Goal: Transaction & Acquisition: Purchase product/service

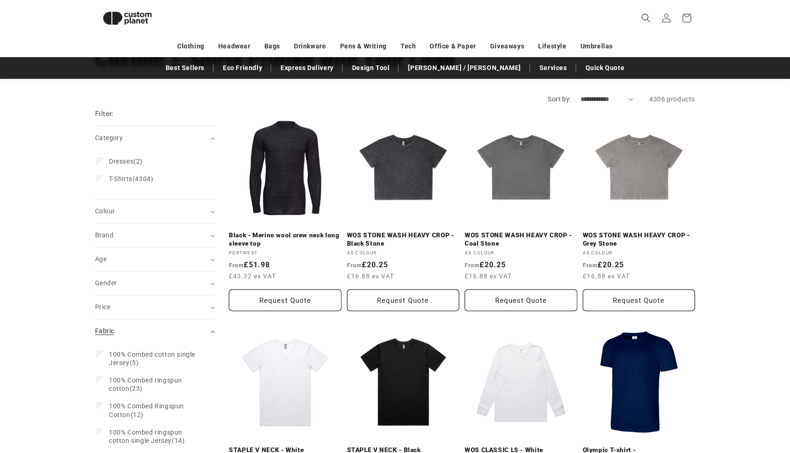
click at [155, 325] on summary "Fabric (0)" at bounding box center [155, 332] width 120 height 24
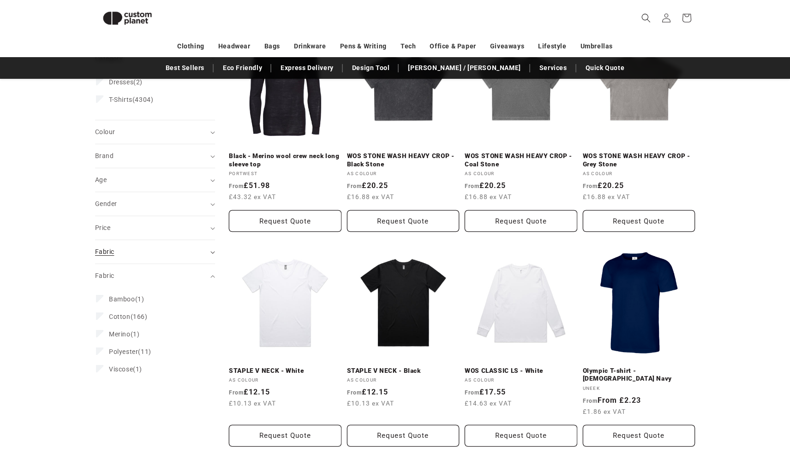
scroll to position [159, 0]
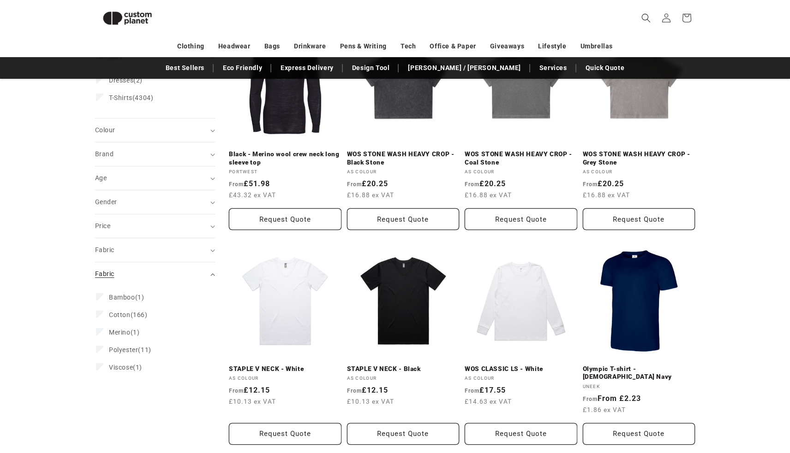
click at [155, 275] on div "Fabric (0)" at bounding box center [151, 274] width 112 height 10
click at [163, 254] on div "Fabric (0)" at bounding box center [151, 250] width 112 height 10
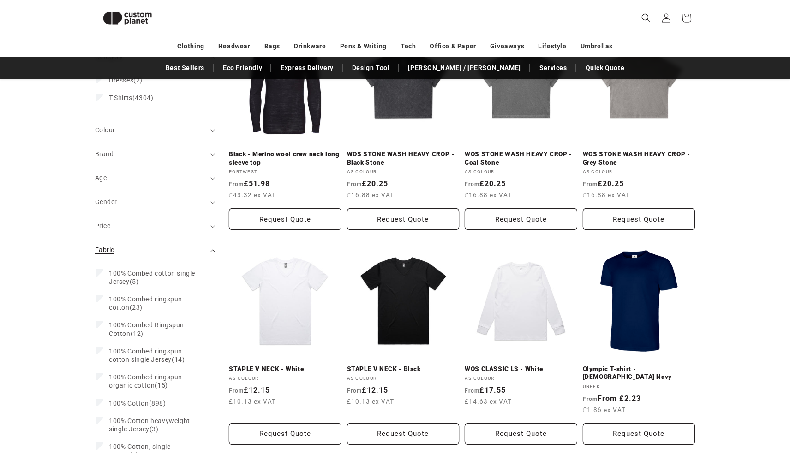
click at [163, 254] on div "Fabric (0)" at bounding box center [151, 250] width 112 height 10
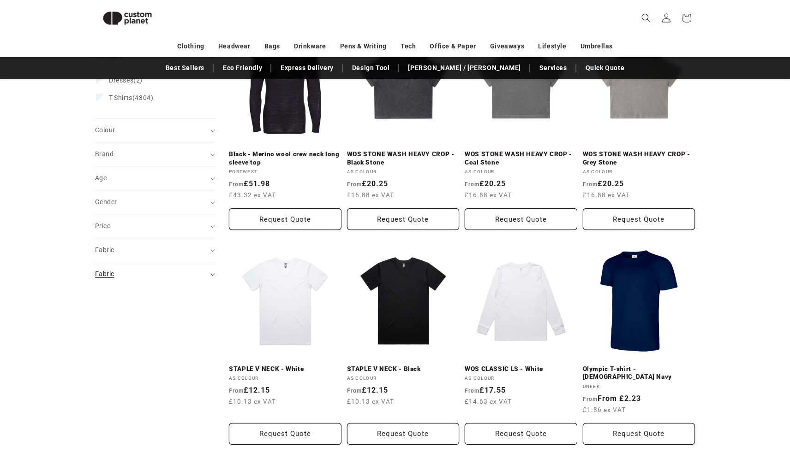
click at [181, 271] on div "Fabric (0)" at bounding box center [151, 274] width 112 height 10
click at [181, 246] on div "Fabric (0)" at bounding box center [151, 250] width 112 height 10
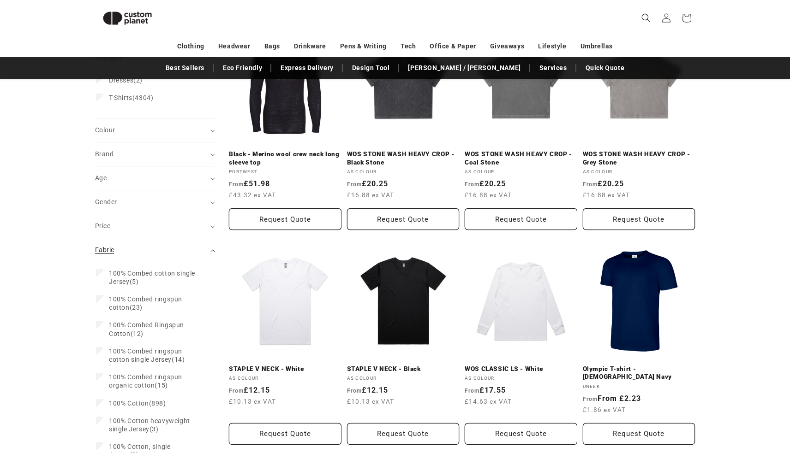
click at [175, 241] on summary "Fabric (0)" at bounding box center [155, 250] width 120 height 24
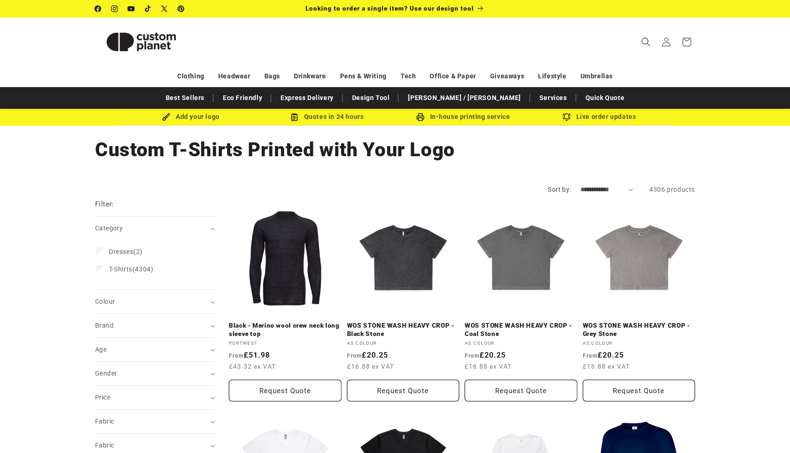
scroll to position [159, 0]
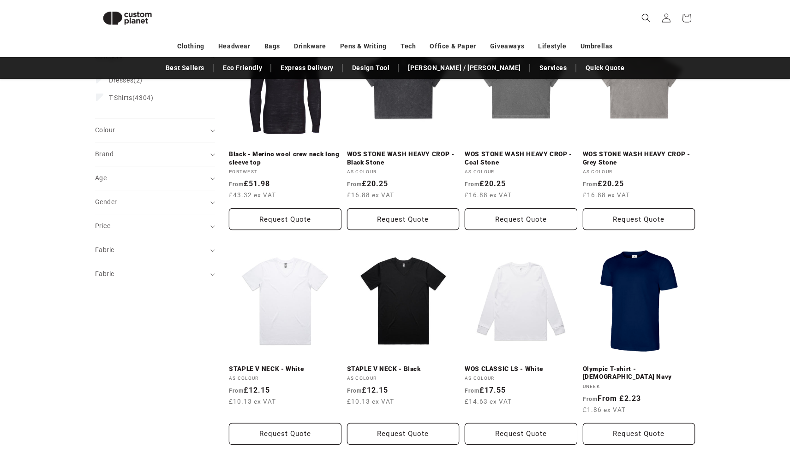
click at [121, 269] on div "Fabric (0)" at bounding box center [151, 274] width 112 height 10
click at [136, 248] on div "Fabric (0)" at bounding box center [151, 250] width 112 height 10
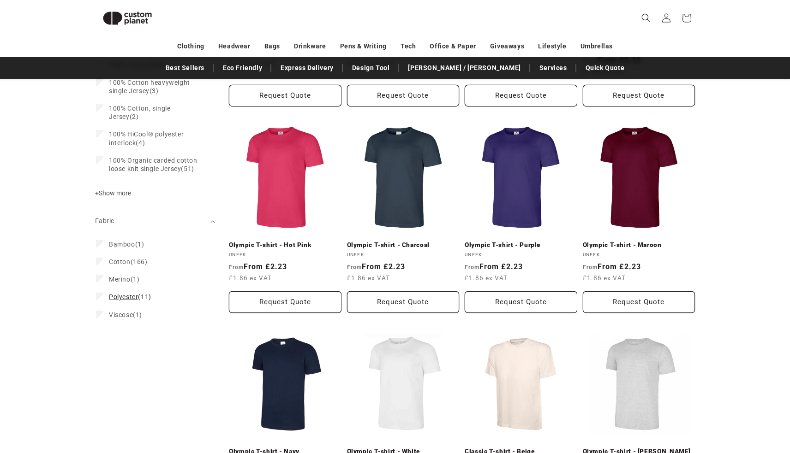
scroll to position [461, 0]
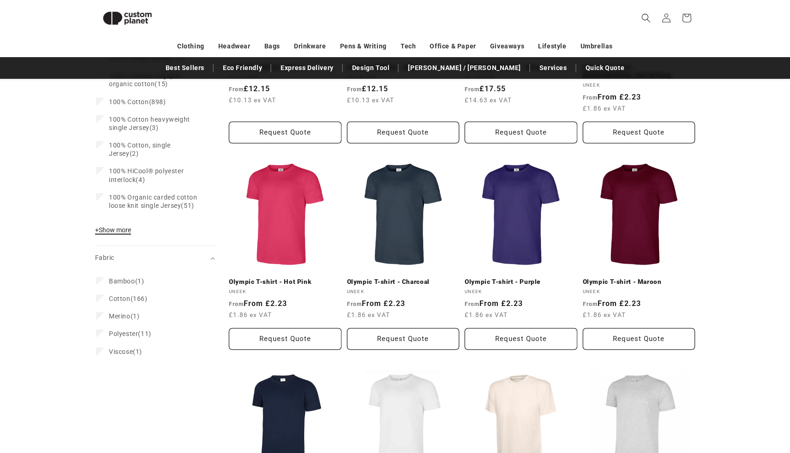
click at [113, 227] on span "+ Show more" at bounding box center [113, 229] width 36 height 7
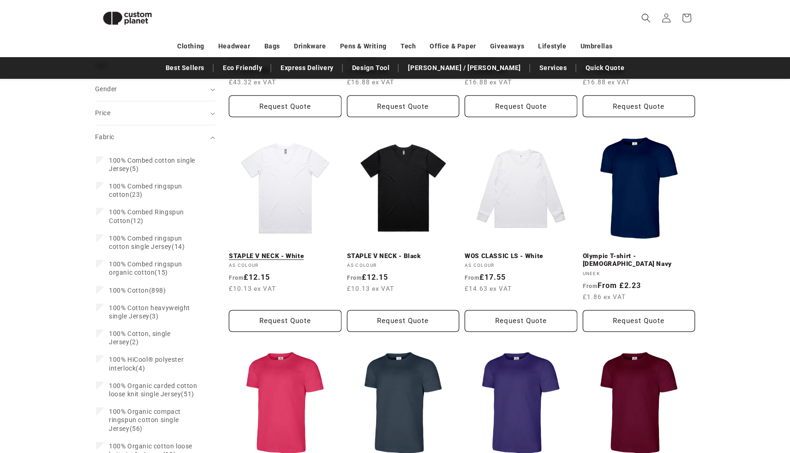
scroll to position [271, 0]
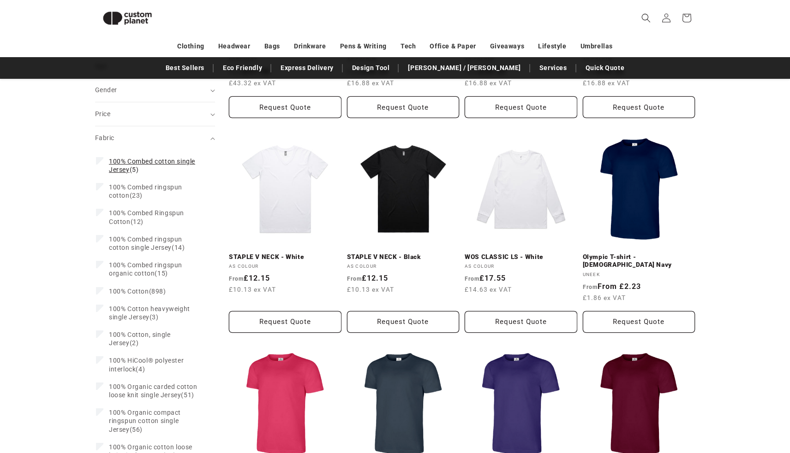
drag, startPoint x: 89, startPoint y: 147, endPoint x: 149, endPoint y: 172, distance: 65.5
copy details "(0) Fabric 100% Combed cotton single Jersey (5)"
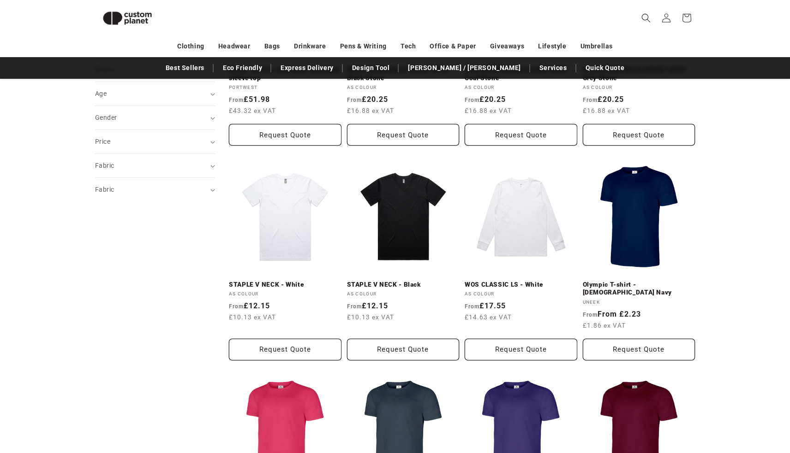
scroll to position [252, 0]
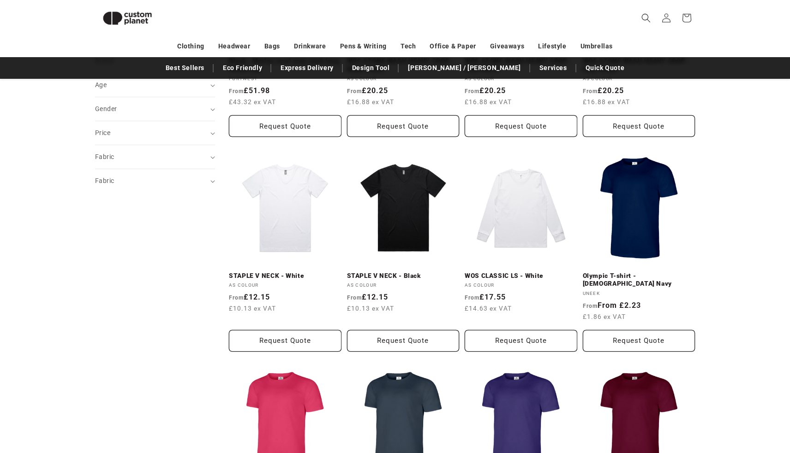
drag, startPoint x: 87, startPoint y: 334, endPoint x: 131, endPoint y: 218, distance: 123.4
click at [151, 160] on div "Fabric (0)" at bounding box center [151, 157] width 112 height 10
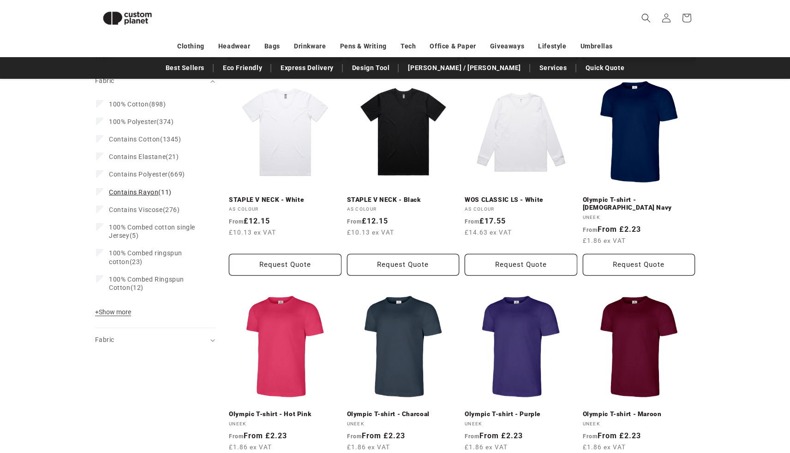
scroll to position [348, 0]
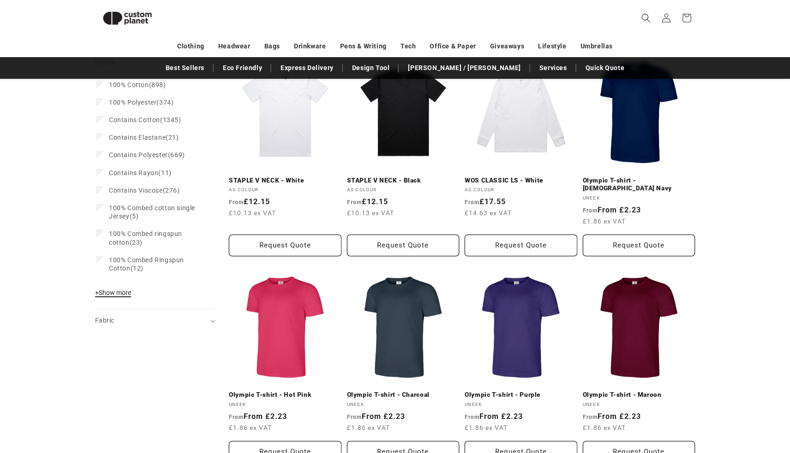
click at [122, 296] on button "+ Show more - Show less" at bounding box center [114, 295] width 39 height 13
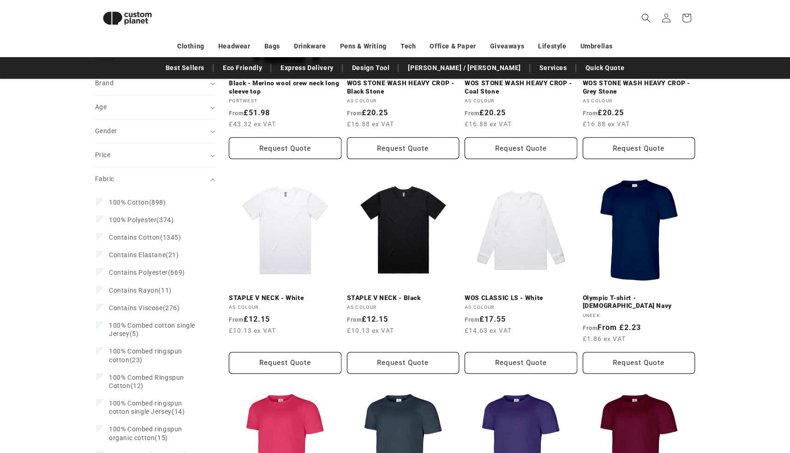
scroll to position [242, 0]
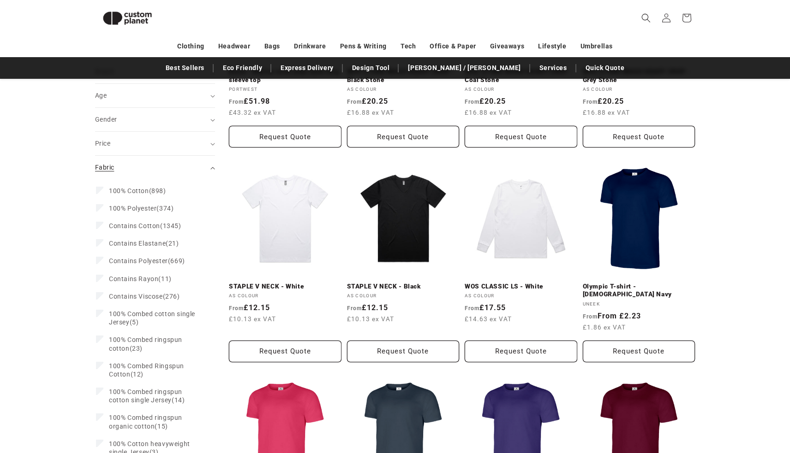
click at [173, 166] on div "Fabric (0)" at bounding box center [151, 168] width 112 height 10
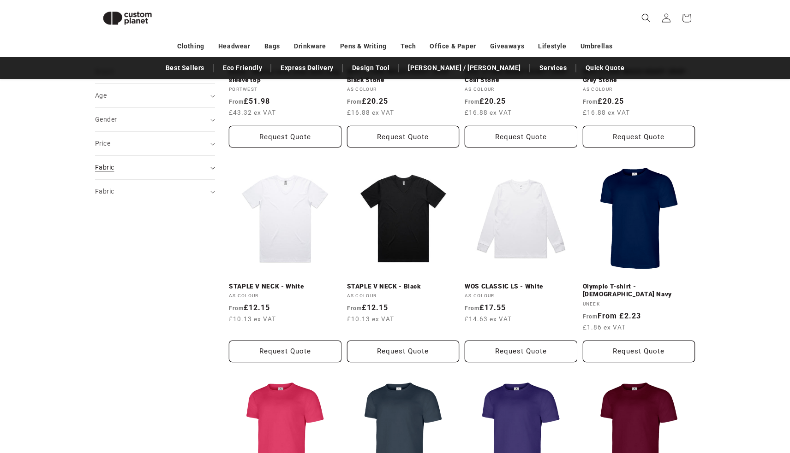
click at [173, 166] on div "Fabric (0)" at bounding box center [151, 168] width 112 height 10
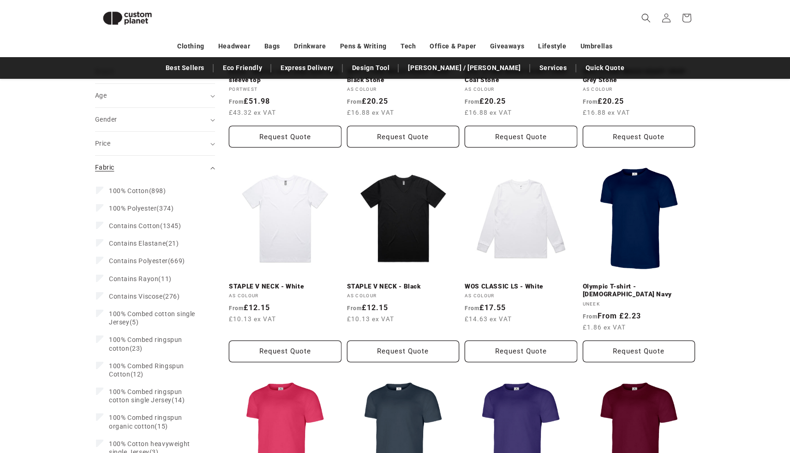
click at [173, 166] on div "Fabric (0)" at bounding box center [151, 168] width 112 height 10
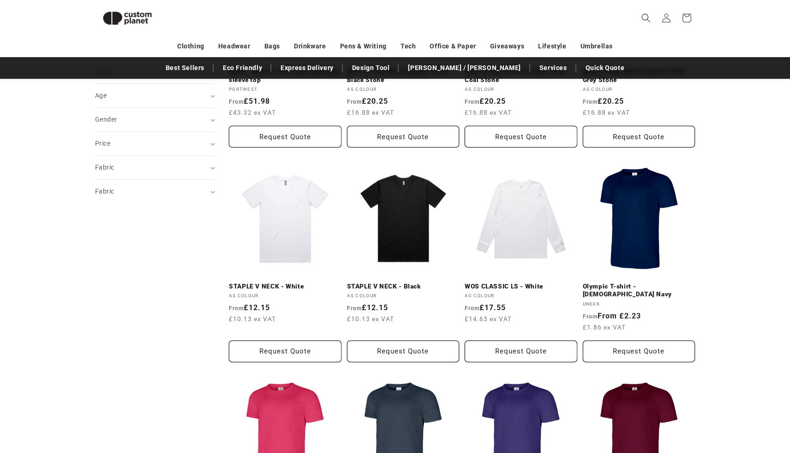
click at [167, 163] on div "Fabric (0)" at bounding box center [151, 168] width 112 height 10
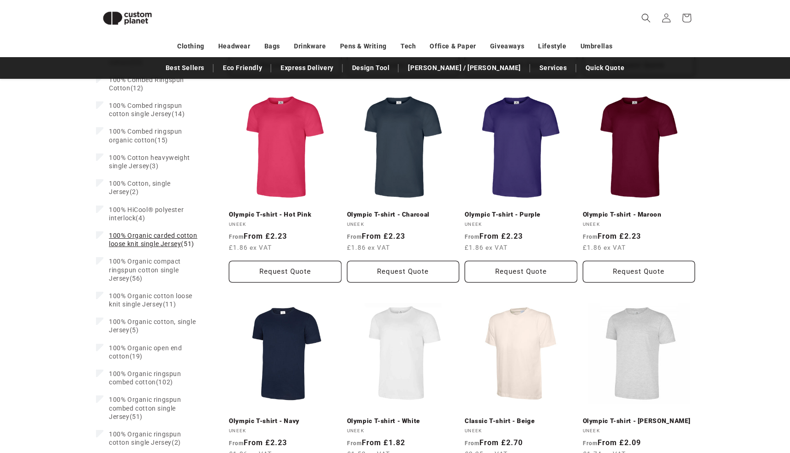
scroll to position [539, 0]
